Goal: Transaction & Acquisition: Purchase product/service

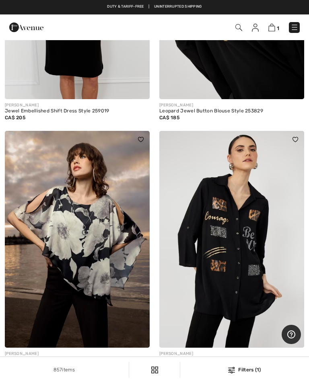
click at [295, 29] on img at bounding box center [294, 27] width 8 height 8
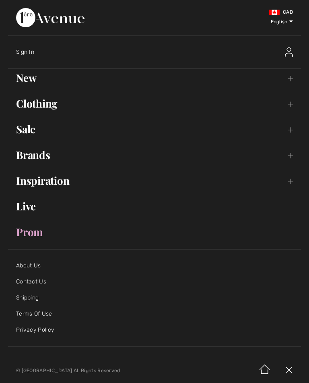
click at [30, 133] on link "Sale Toggle submenu" at bounding box center [154, 130] width 293 height 18
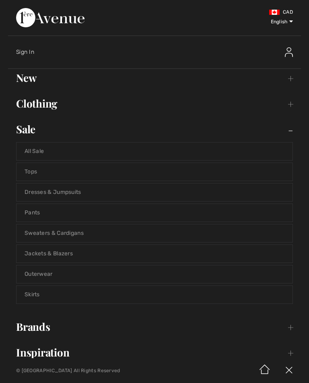
click at [46, 154] on link "All Sale" at bounding box center [154, 152] width 276 height 18
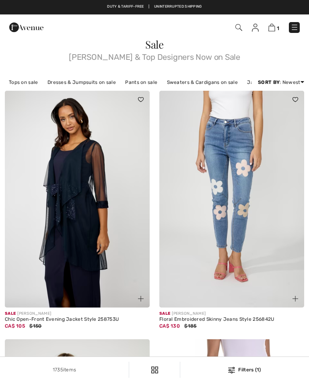
checkbox input "true"
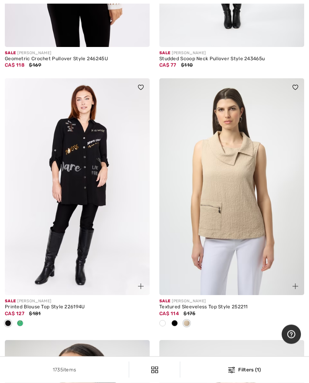
scroll to position [3952, 0]
click at [94, 190] on img at bounding box center [77, 186] width 145 height 217
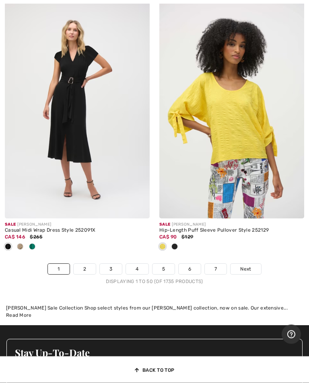
scroll to position [6530, 0]
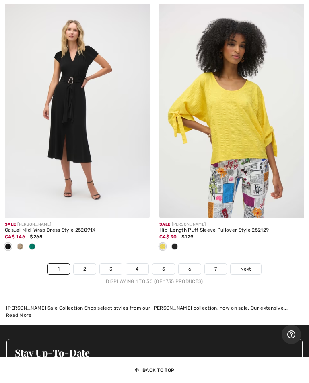
click at [247, 266] on span "Next" at bounding box center [245, 269] width 11 height 7
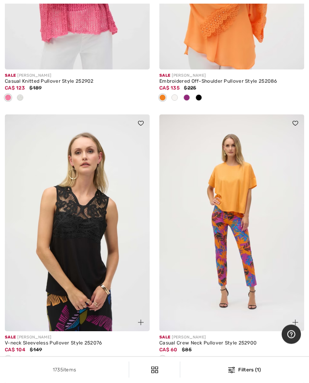
scroll to position [1286, 0]
click at [82, 250] on img at bounding box center [77, 223] width 145 height 217
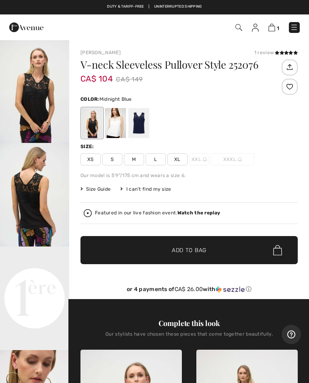
click at [143, 123] on div at bounding box center [138, 123] width 21 height 30
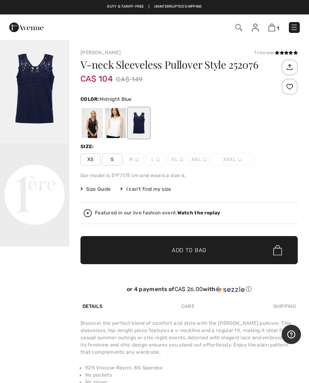
click at [92, 122] on div at bounding box center [92, 123] width 21 height 30
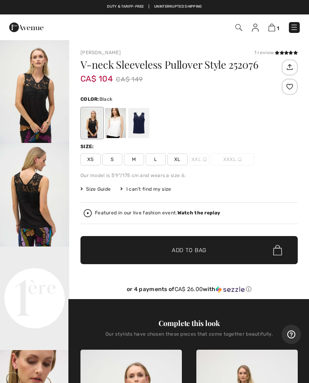
click at [34, 200] on img "2 / 5" at bounding box center [34, 195] width 69 height 104
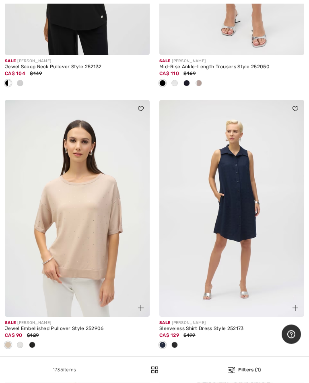
scroll to position [2400, 0]
click at [248, 220] on img at bounding box center [231, 208] width 145 height 217
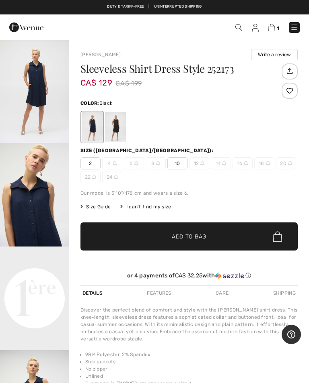
click at [118, 125] on div at bounding box center [115, 127] width 21 height 30
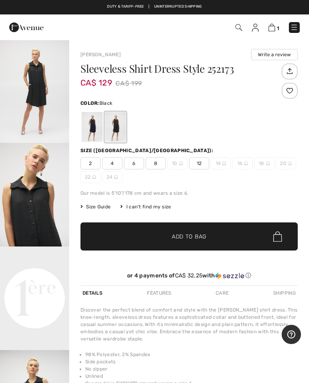
click at [95, 128] on div at bounding box center [92, 127] width 21 height 30
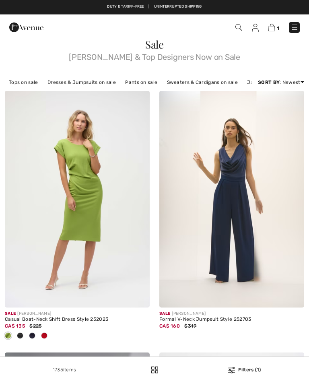
checkbox input "true"
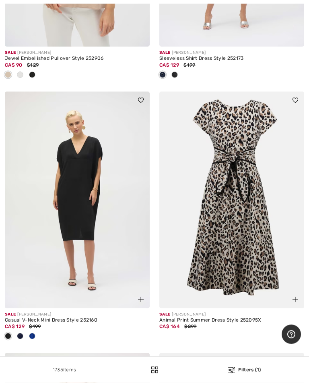
scroll to position [2671, 0]
click at [84, 194] on img at bounding box center [77, 199] width 145 height 217
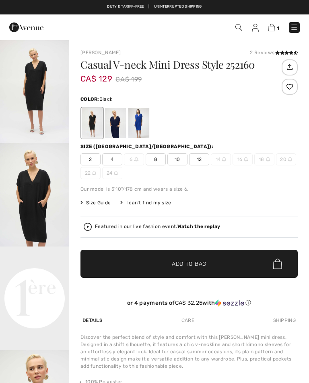
checkbox input "true"
click at [178, 159] on span "10" at bounding box center [177, 159] width 20 height 12
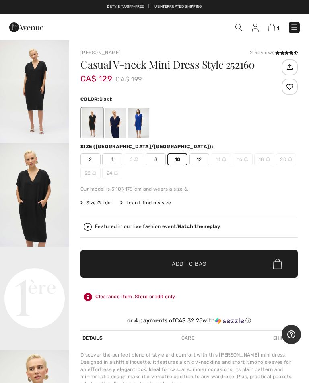
click at [117, 124] on div at bounding box center [115, 123] width 21 height 30
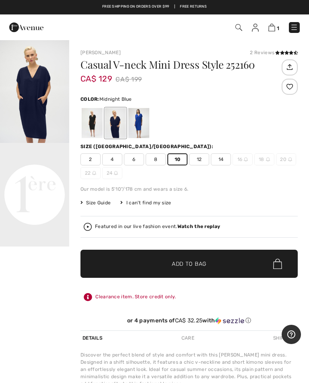
click at [91, 125] on div at bounding box center [92, 123] width 21 height 30
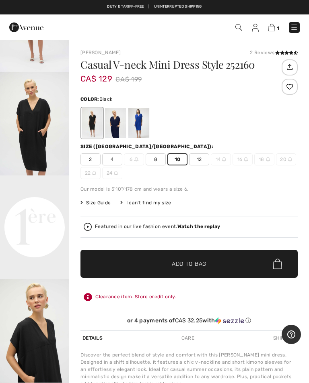
click at [100, 200] on span "Size Guide" at bounding box center [95, 202] width 30 height 7
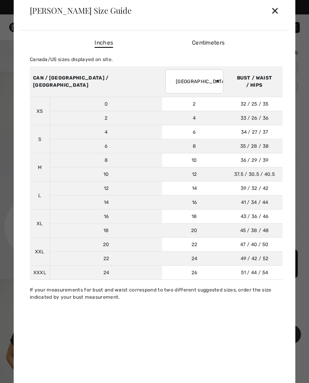
click at [278, 12] on div "✕" at bounding box center [274, 10] width 8 height 17
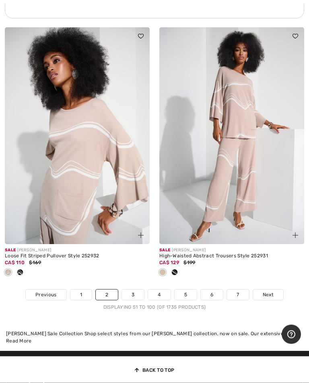
scroll to position [6637, 0]
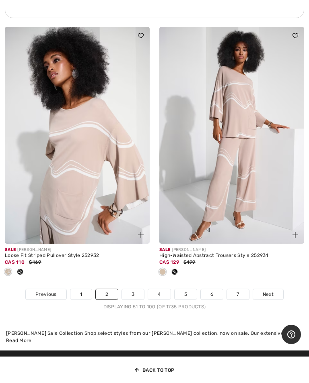
click at [272, 291] on span "Next" at bounding box center [267, 294] width 11 height 7
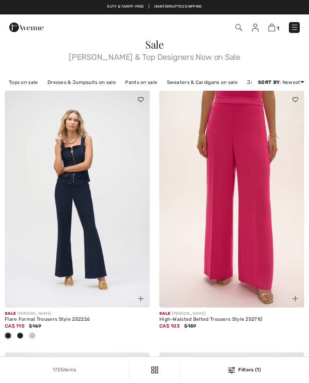
checkbox input "true"
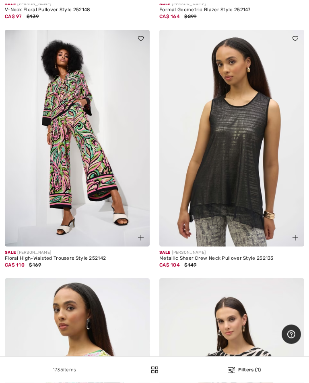
scroll to position [5403, 0]
click at [250, 172] on img at bounding box center [231, 138] width 145 height 217
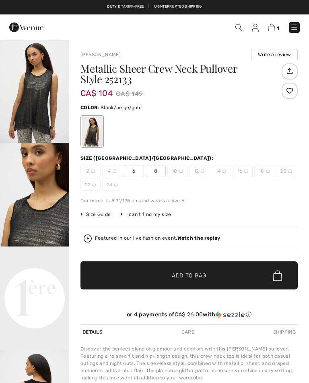
checkbox input "true"
click at [42, 281] on video "Your browser does not support the video tag." at bounding box center [34, 264] width 69 height 35
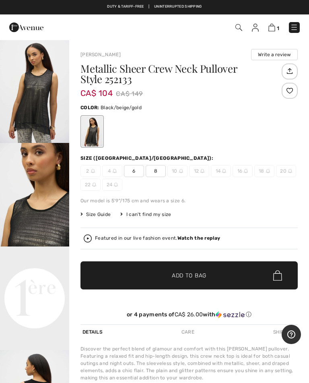
click at [37, 281] on video "Your browser does not support the video tag." at bounding box center [34, 264] width 69 height 35
click at [43, 194] on img "2 / 4" at bounding box center [34, 195] width 69 height 104
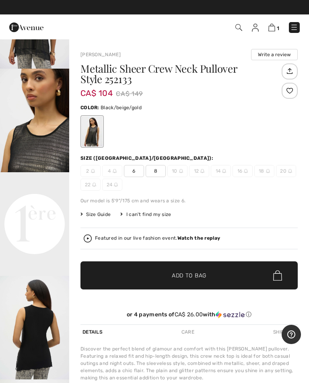
scroll to position [96, 0]
click at [35, 207] on video "Your browser does not support the video tag." at bounding box center [34, 189] width 69 height 35
click at [43, 207] on video "Your browser does not support the video tag." at bounding box center [34, 189] width 69 height 35
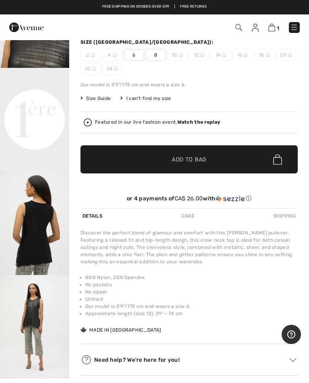
scroll to position [0, 0]
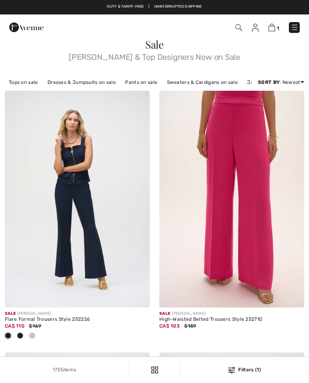
checkbox input "true"
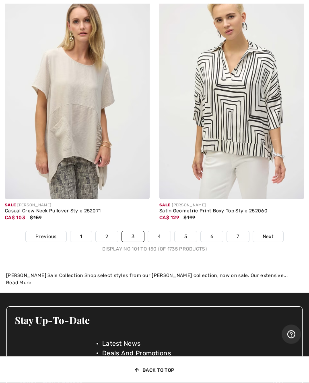
scroll to position [6577, 0]
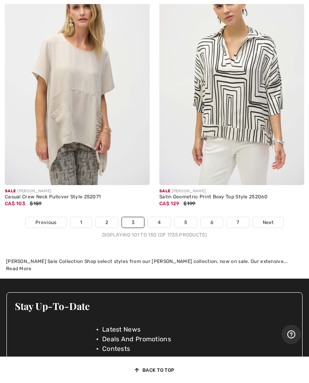
click at [270, 219] on span "Next" at bounding box center [267, 222] width 11 height 7
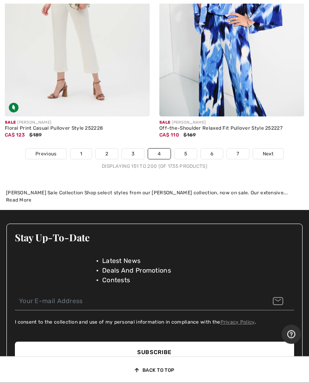
scroll to position [6593, 0]
